Goal: Task Accomplishment & Management: Manage account settings

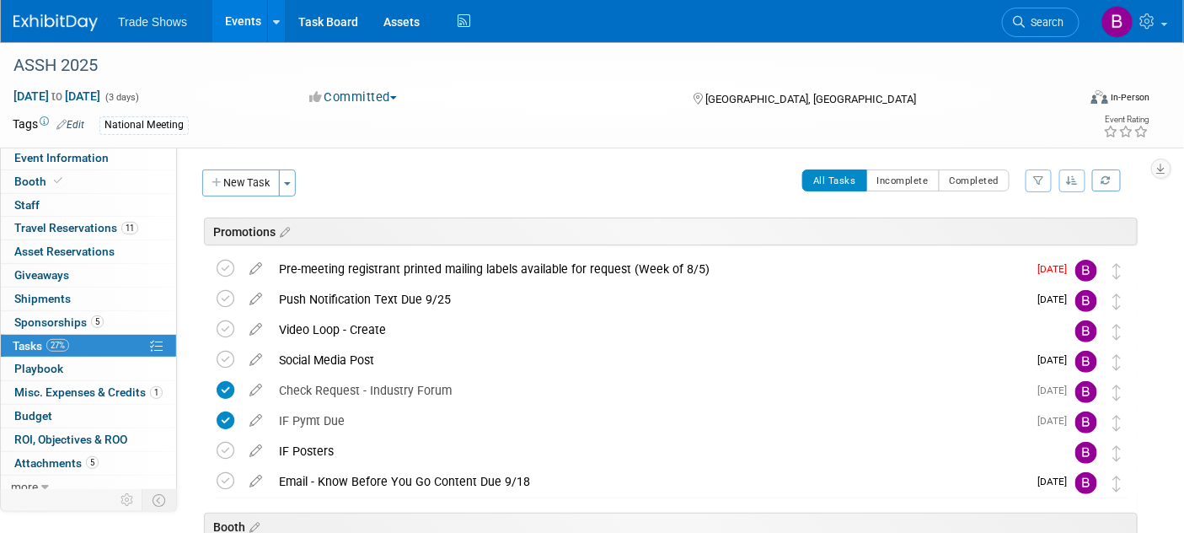
scroll to position [304, 0]
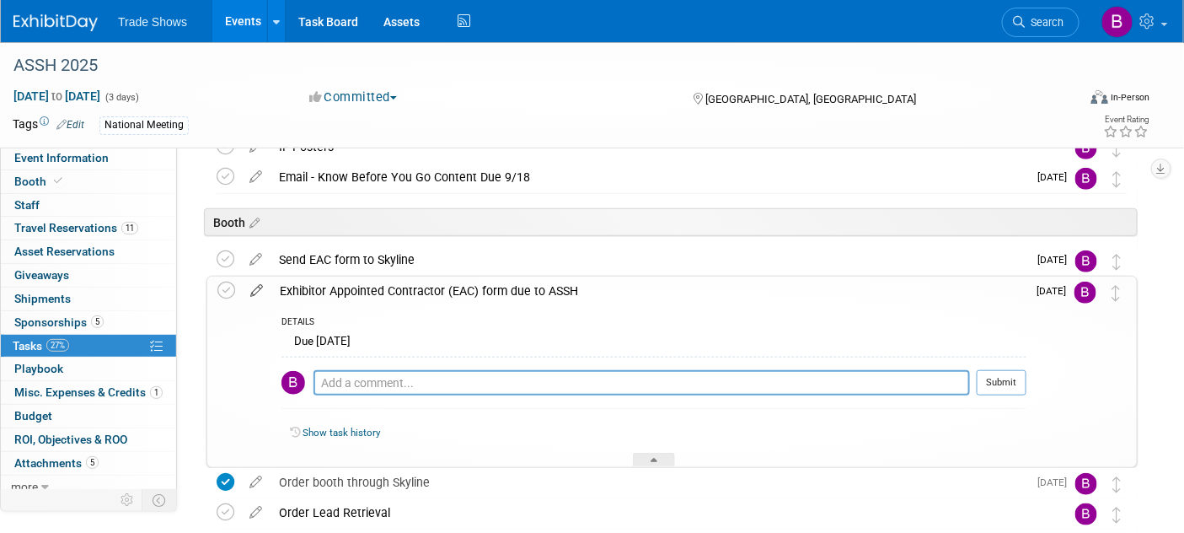
click at [257, 296] on link at bounding box center [256, 290] width 29 height 15
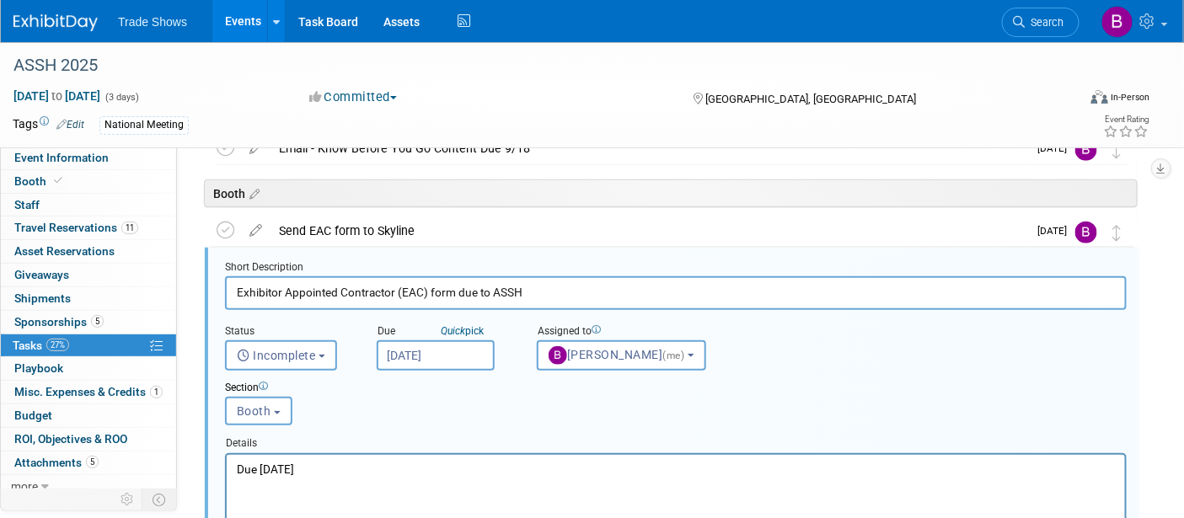
scroll to position [0, 0]
click at [475, 362] on input "[DATE]" at bounding box center [436, 355] width 118 height 30
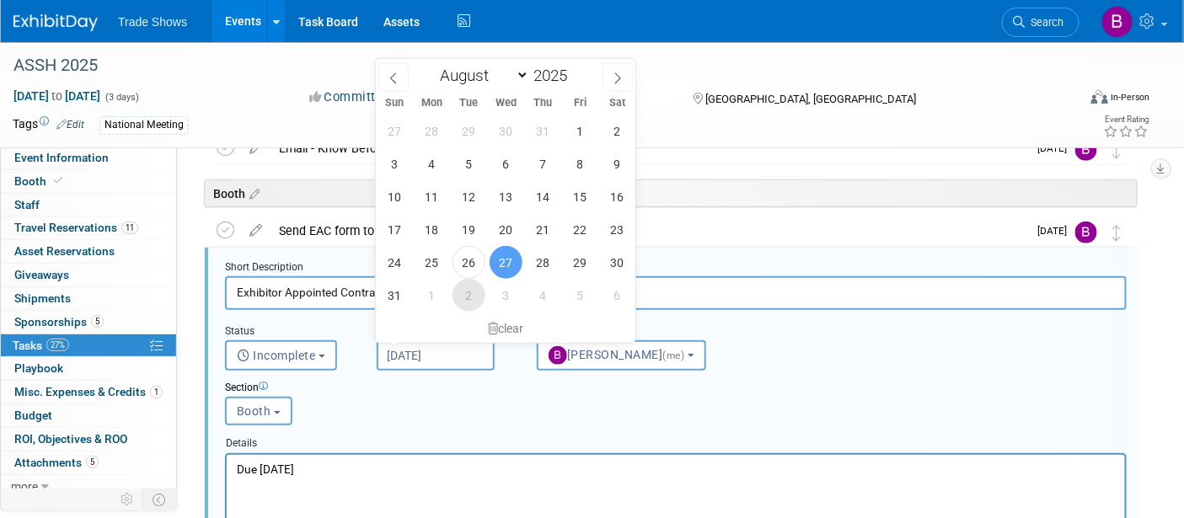
click at [464, 301] on span "2" at bounding box center [468, 295] width 33 height 33
type input "[DATE]"
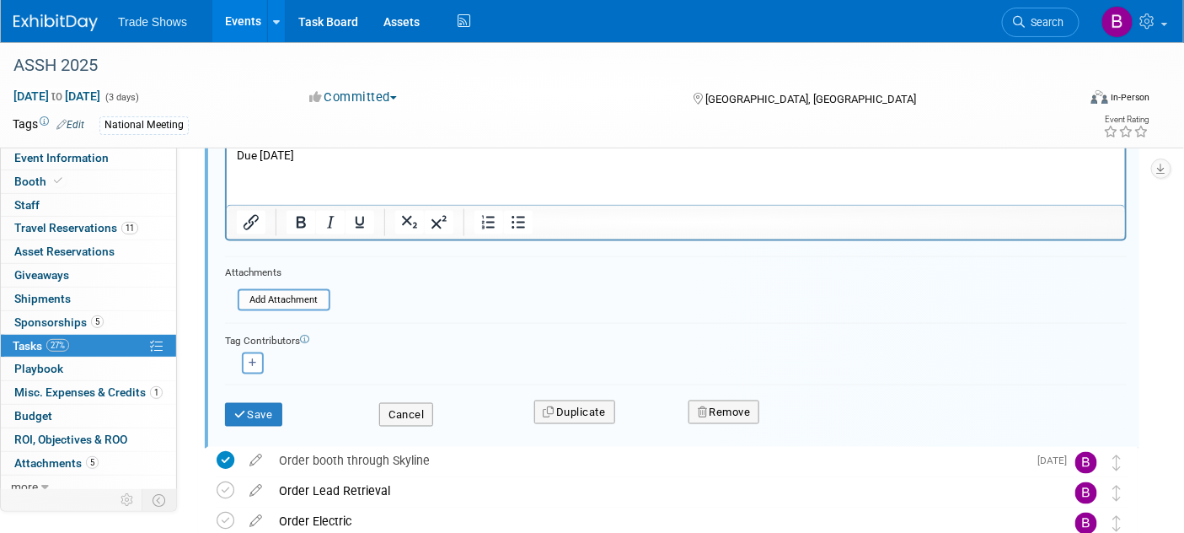
scroll to position [625, 0]
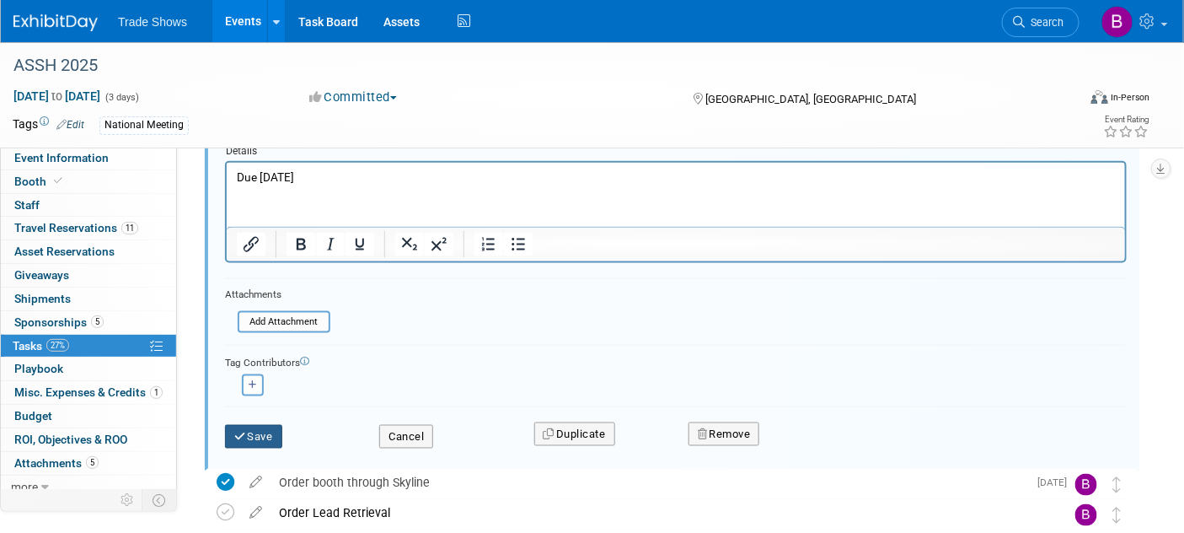
click at [267, 428] on button "Save" at bounding box center [253, 437] width 57 height 24
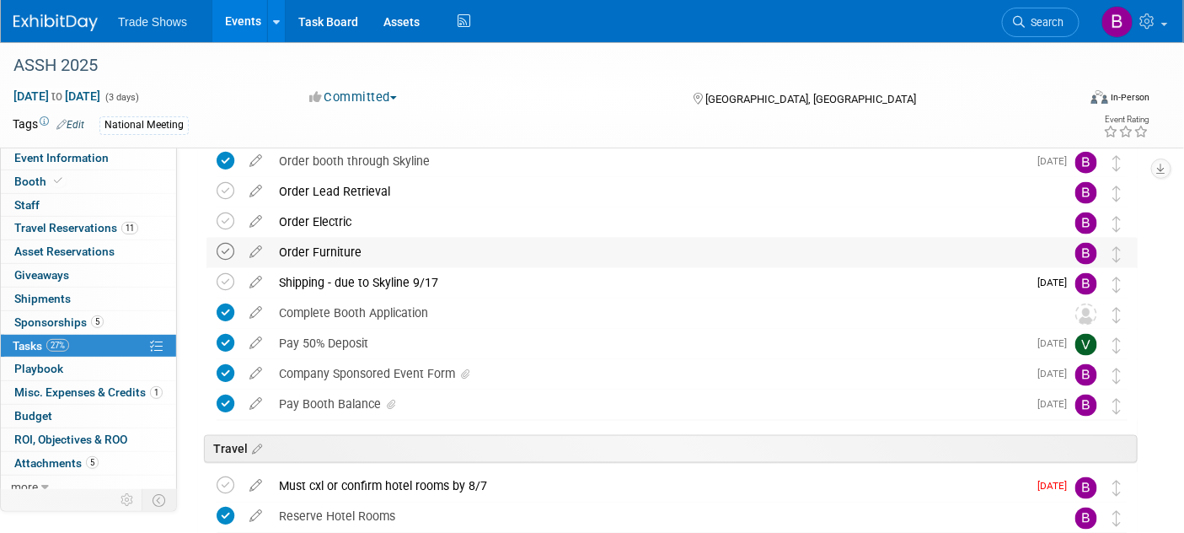
click at [227, 247] on icon at bounding box center [226, 252] width 18 height 18
click at [225, 225] on icon at bounding box center [226, 221] width 18 height 18
click at [227, 196] on icon at bounding box center [226, 191] width 18 height 18
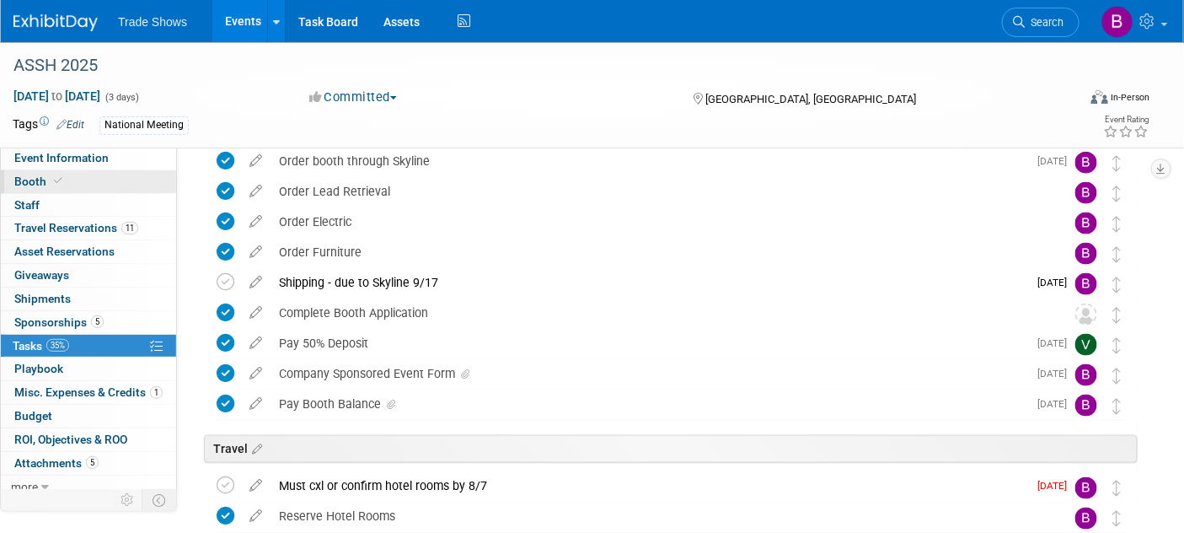
click at [73, 183] on link "Booth" at bounding box center [88, 181] width 175 height 23
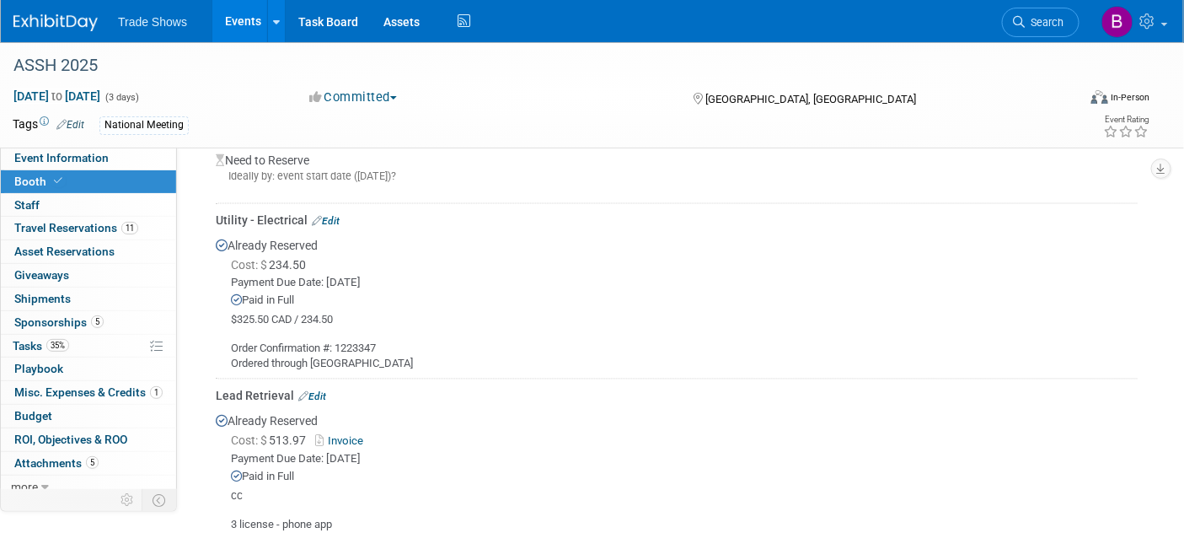
scroll to position [901, 0]
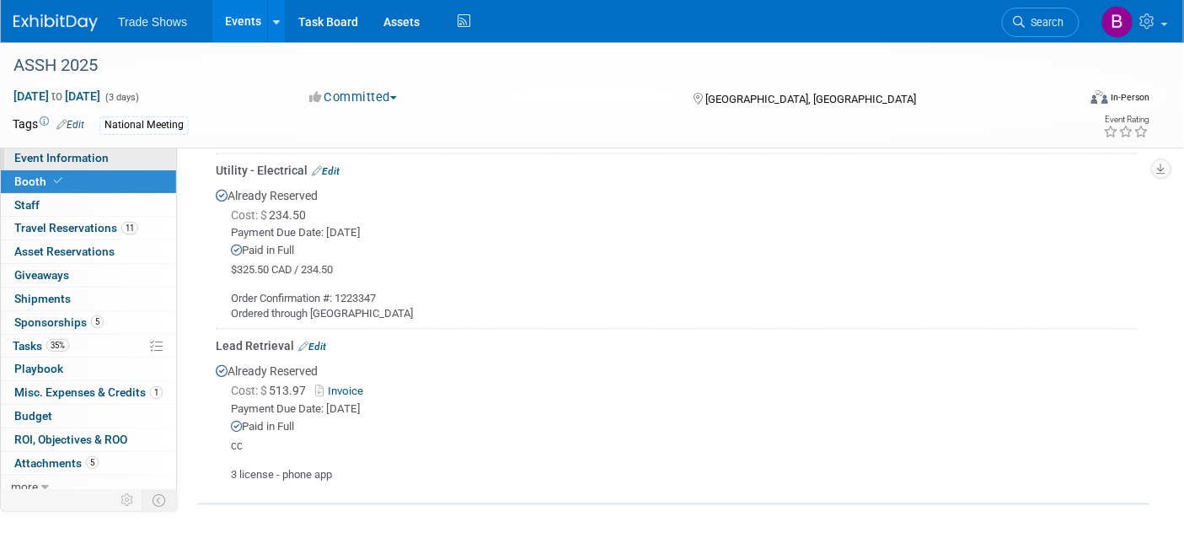
click at [94, 162] on span "Event Information" at bounding box center [61, 157] width 94 height 13
